Goal: Task Accomplishment & Management: Use online tool/utility

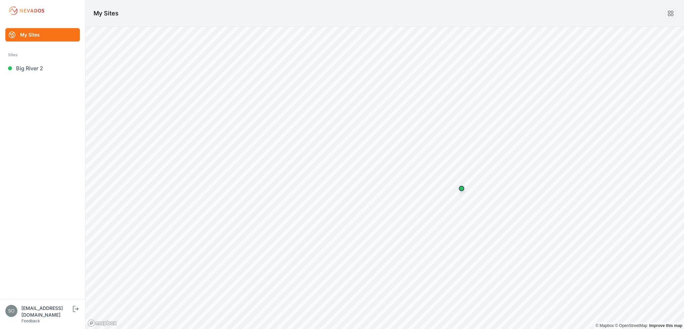
click at [43, 31] on link "My Sites" at bounding box center [42, 34] width 75 height 13
click at [19, 10] on img at bounding box center [26, 10] width 37 height 11
click at [14, 12] on img at bounding box center [26, 10] width 37 height 11
click at [30, 31] on link "My Sites" at bounding box center [42, 34] width 75 height 13
click at [75, 311] on icon "submit" at bounding box center [76, 308] width 8 height 8
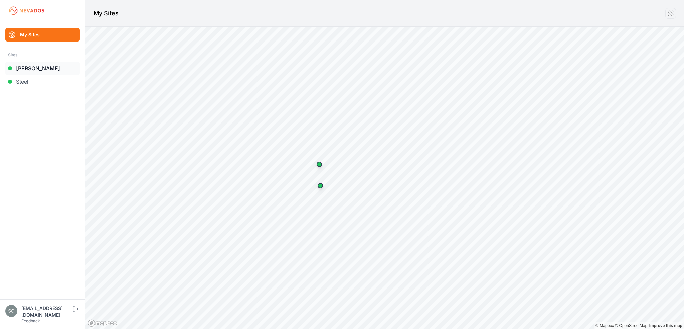
click at [28, 66] on link "[PERSON_NAME]" at bounding box center [42, 67] width 75 height 13
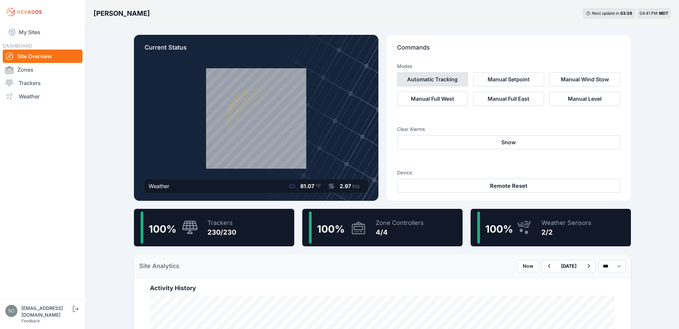
click at [450, 83] on button "Automatic Tracking" at bounding box center [432, 79] width 71 height 14
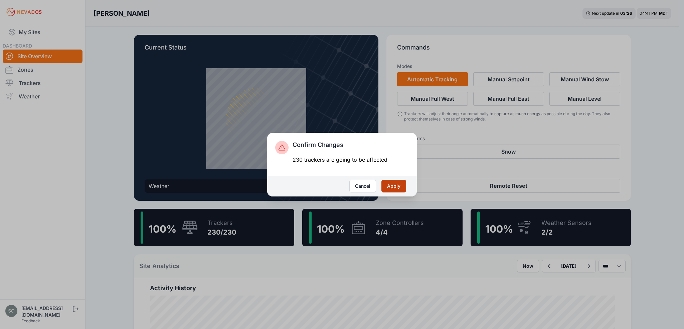
click at [394, 185] on button "Apply" at bounding box center [394, 185] width 25 height 13
